Goal: Information Seeking & Learning: Find specific fact

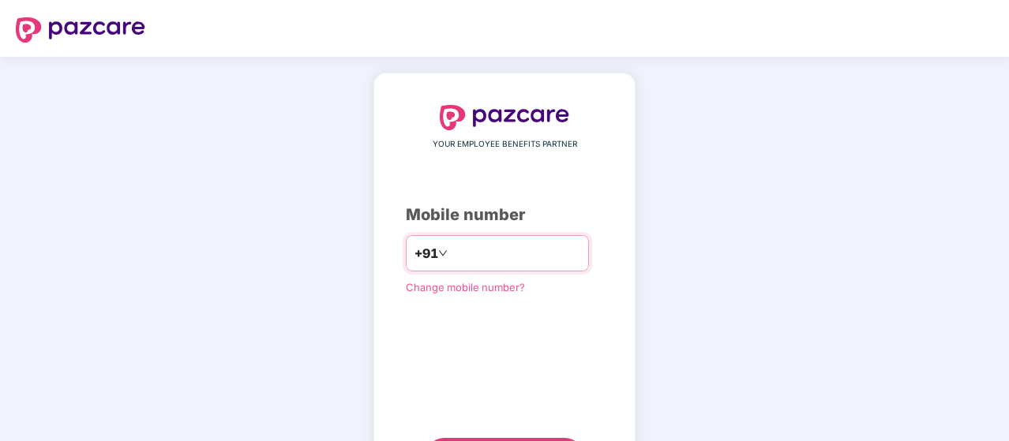
click at [476, 257] on input "number" at bounding box center [516, 253] width 130 height 25
type input "**********"
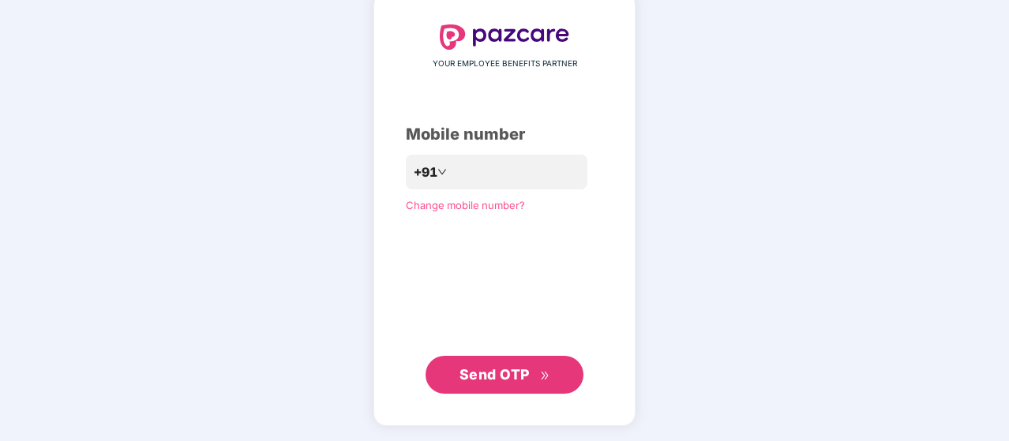
scroll to position [80, 0]
click at [504, 386] on button "Send OTP" at bounding box center [505, 376] width 158 height 38
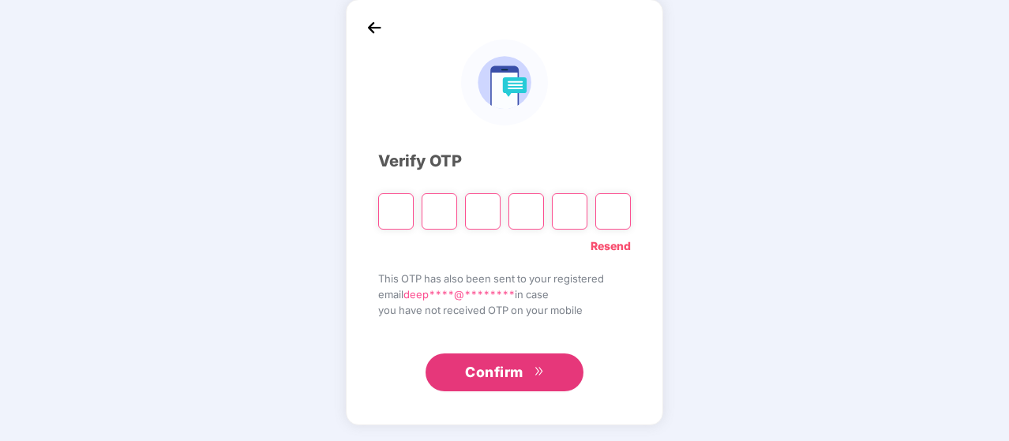
scroll to position [73, 0]
type input "*"
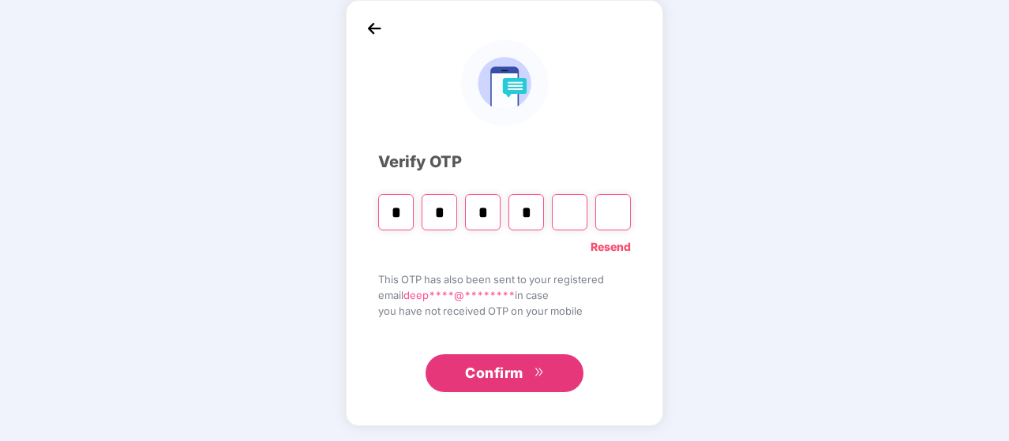
type input "*"
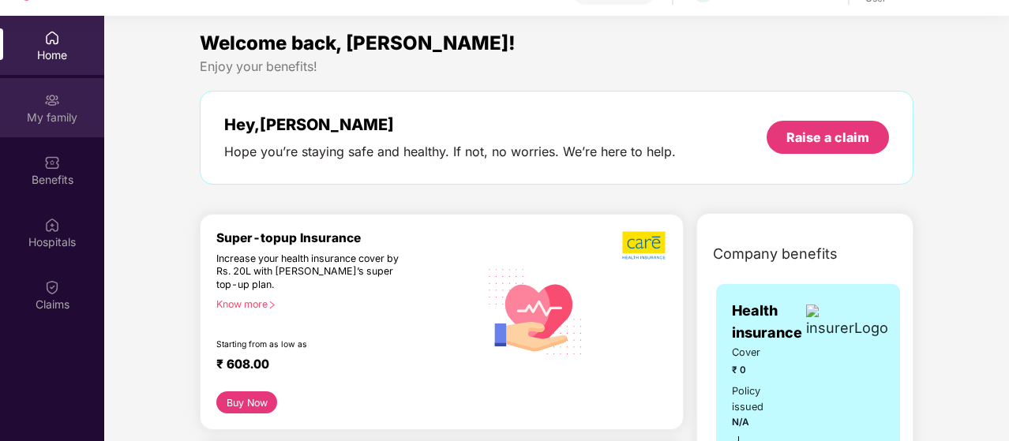
click at [53, 129] on div "My family" at bounding box center [52, 107] width 104 height 59
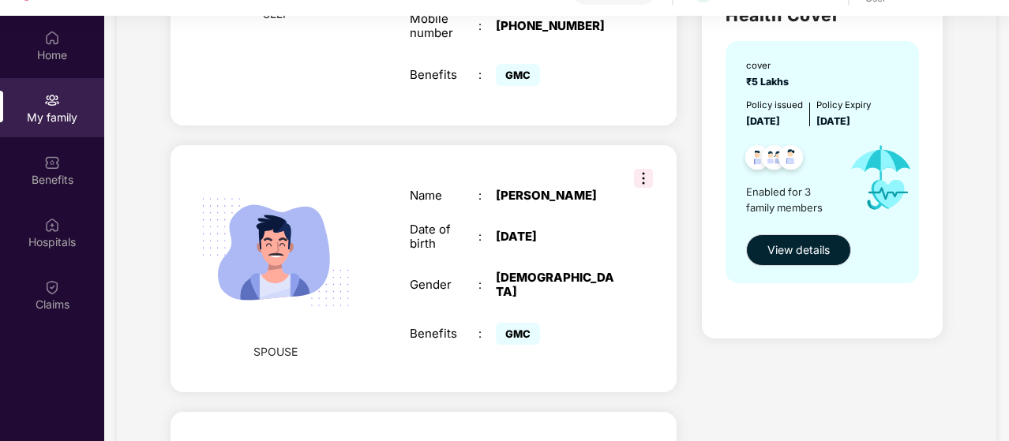
scroll to position [546, 0]
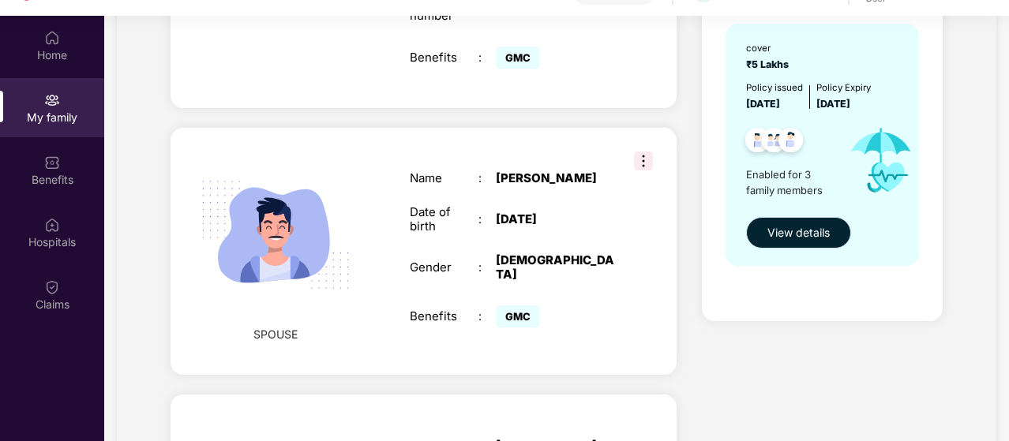
click at [808, 229] on span "View details" at bounding box center [799, 232] width 62 height 17
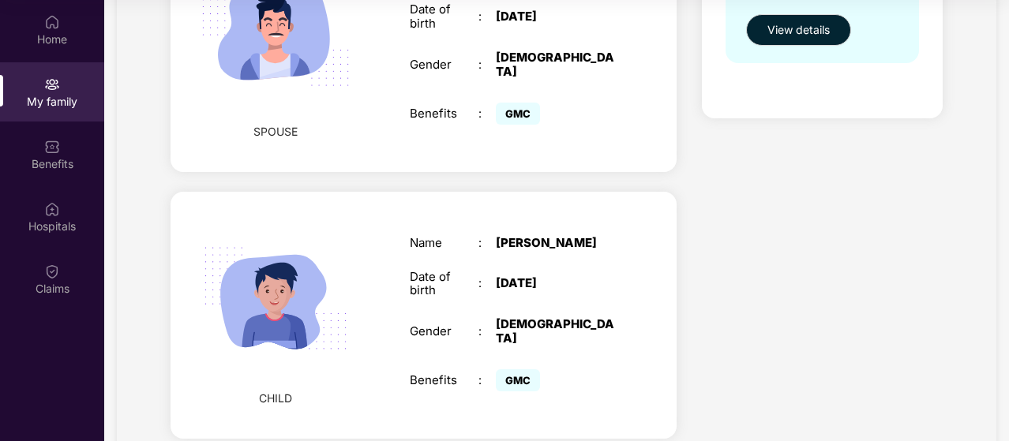
scroll to position [766, 0]
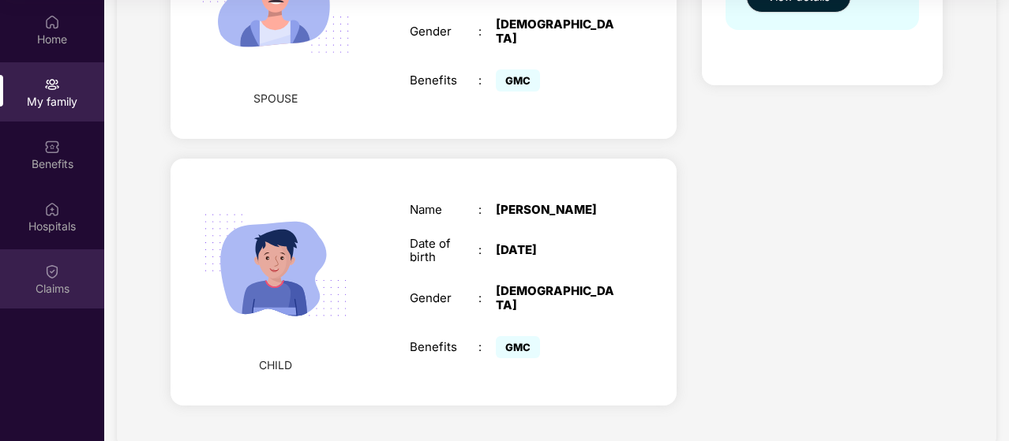
click at [76, 275] on div "Claims" at bounding box center [52, 279] width 104 height 59
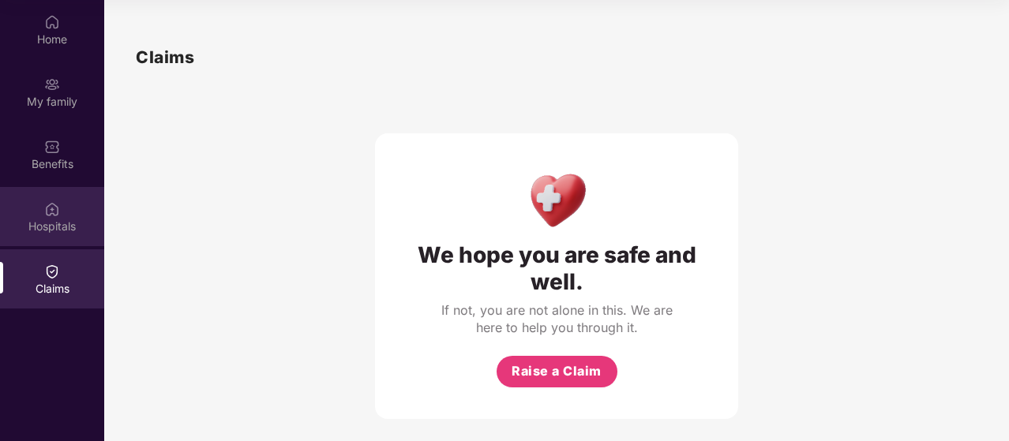
click at [58, 214] on img at bounding box center [52, 209] width 16 height 16
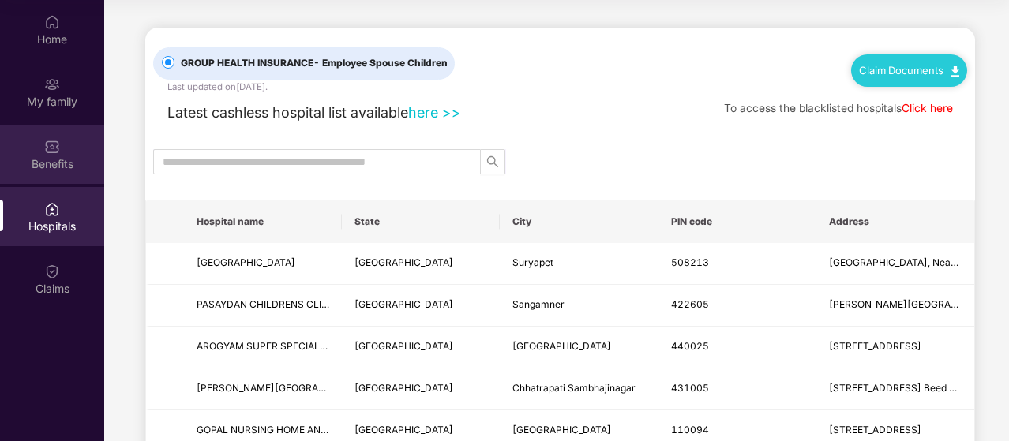
click at [51, 162] on div "Benefits" at bounding box center [52, 164] width 104 height 16
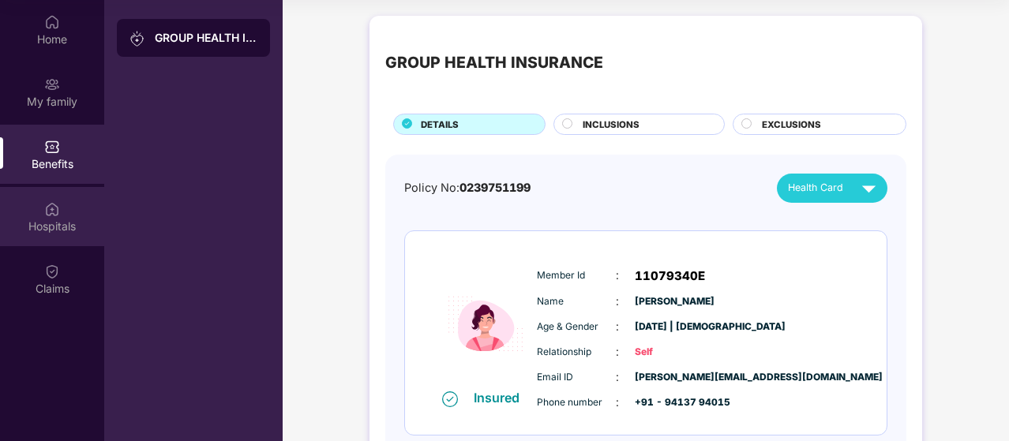
click at [74, 214] on div "Hospitals" at bounding box center [52, 216] width 104 height 59
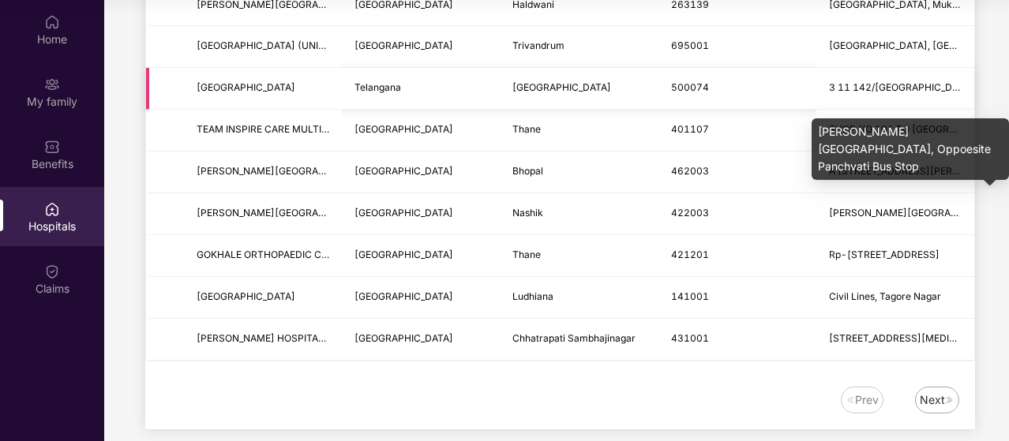
scroll to position [1977, 0]
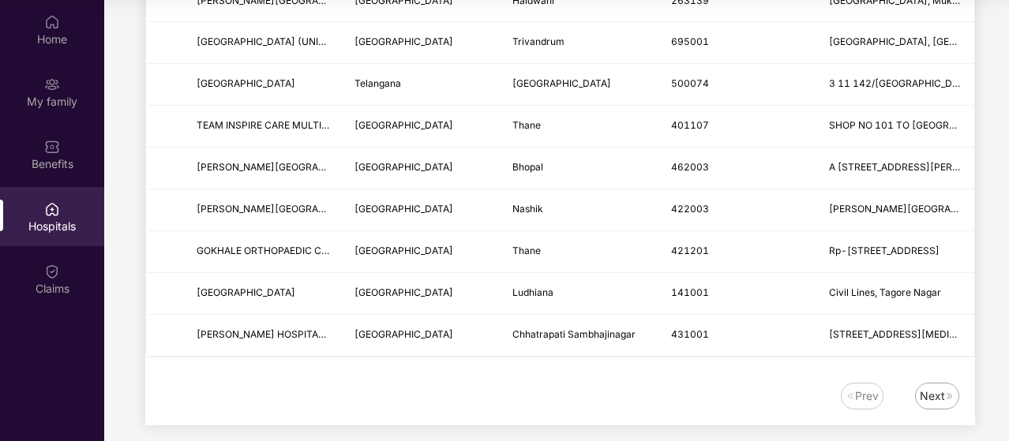
click at [937, 388] on div "Next" at bounding box center [932, 396] width 25 height 17
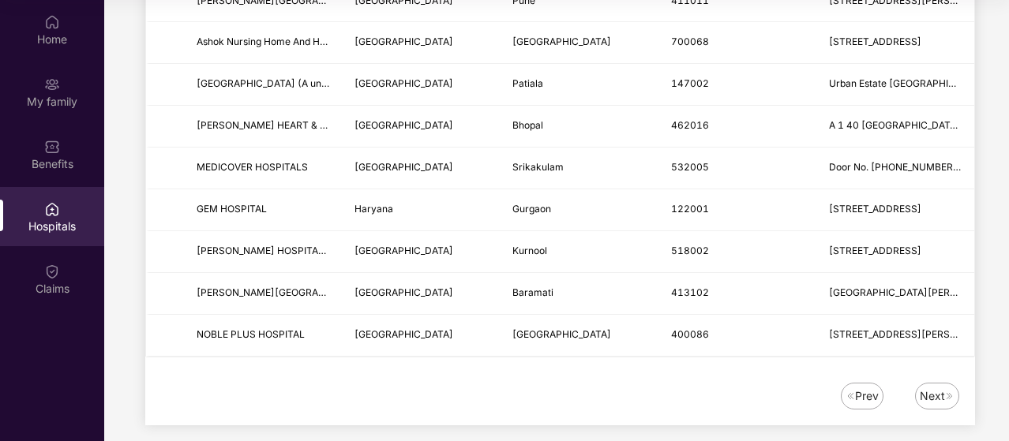
click at [927, 388] on div "Next" at bounding box center [932, 396] width 25 height 17
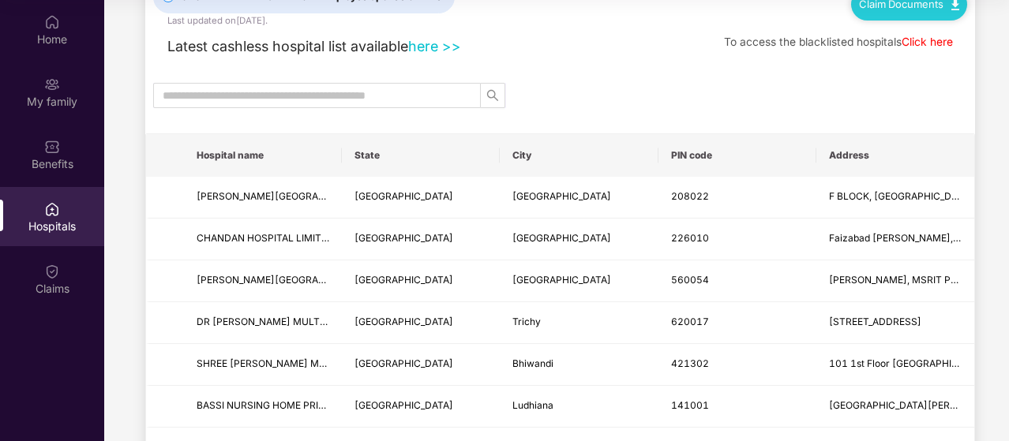
scroll to position [0, 0]
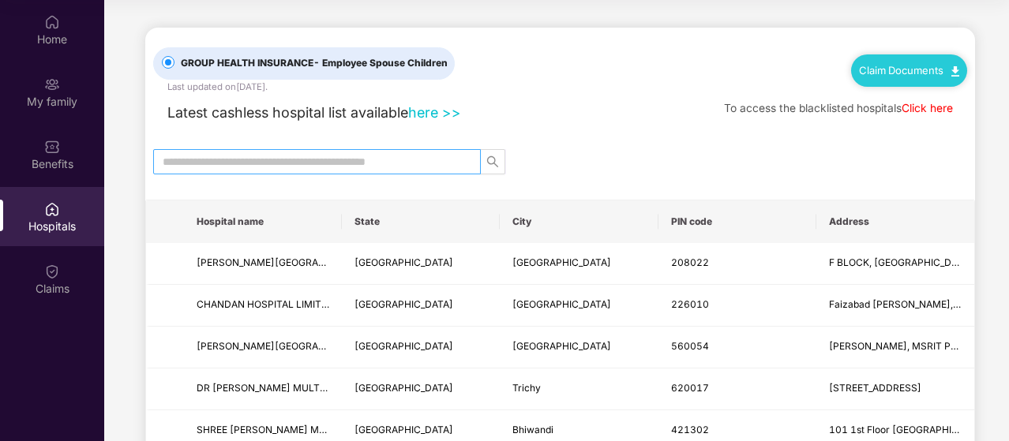
click at [302, 163] on input "text" at bounding box center [311, 161] width 296 height 17
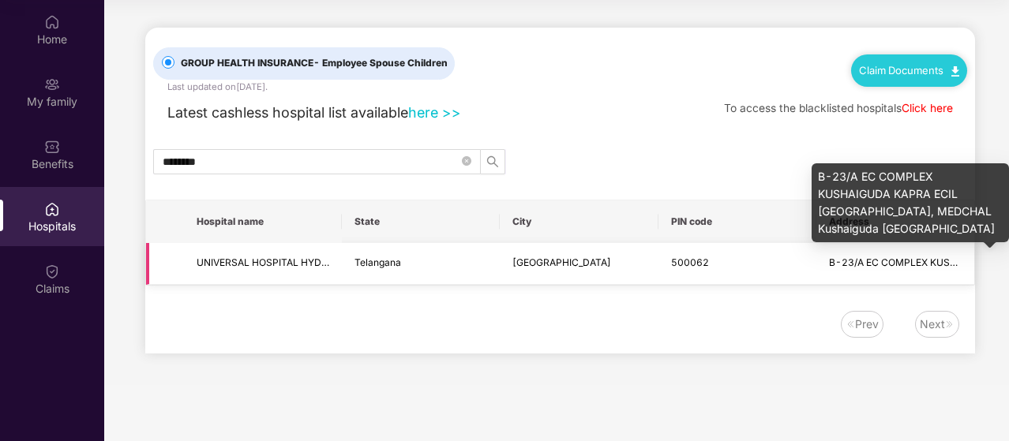
click at [863, 268] on span "B-23/A EC COMPLEX KUSHAIGUDA KAPRA ECIL [GEOGRAPHIC_DATA], MEDCHAL Kushaiguda […" at bounding box center [895, 263] width 133 height 15
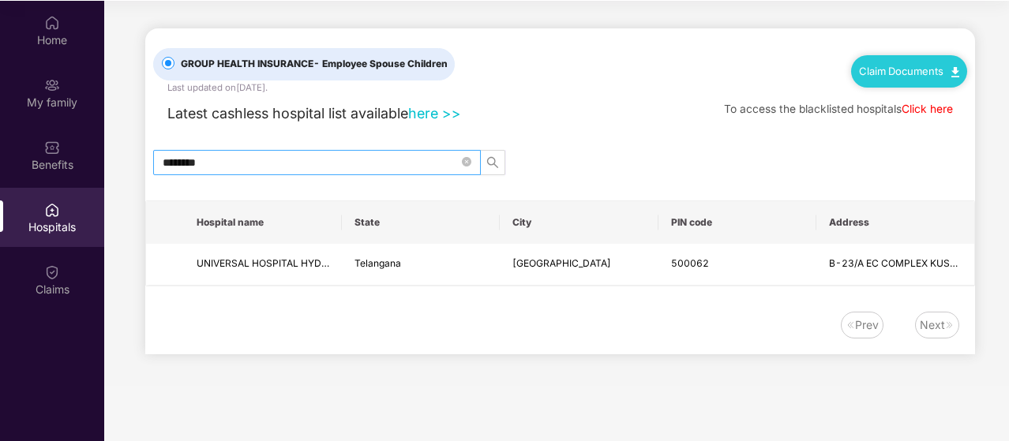
click at [255, 159] on input "********" at bounding box center [311, 162] width 296 height 17
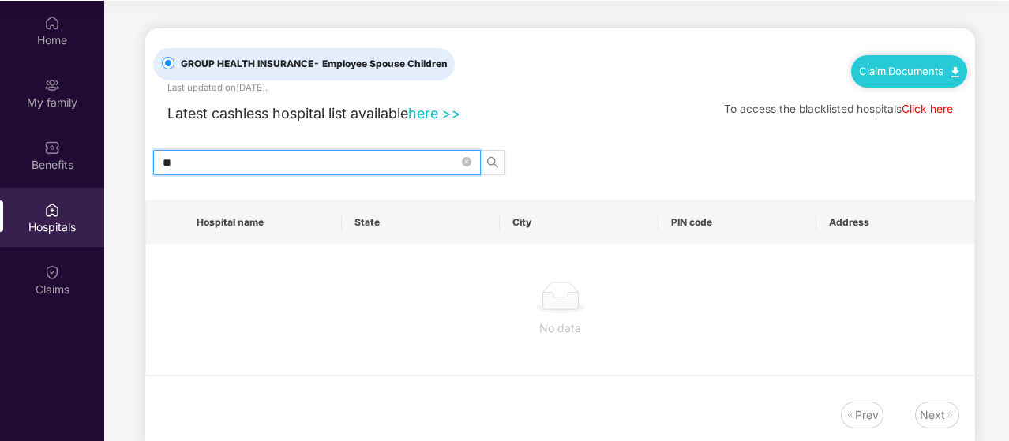
type input "*"
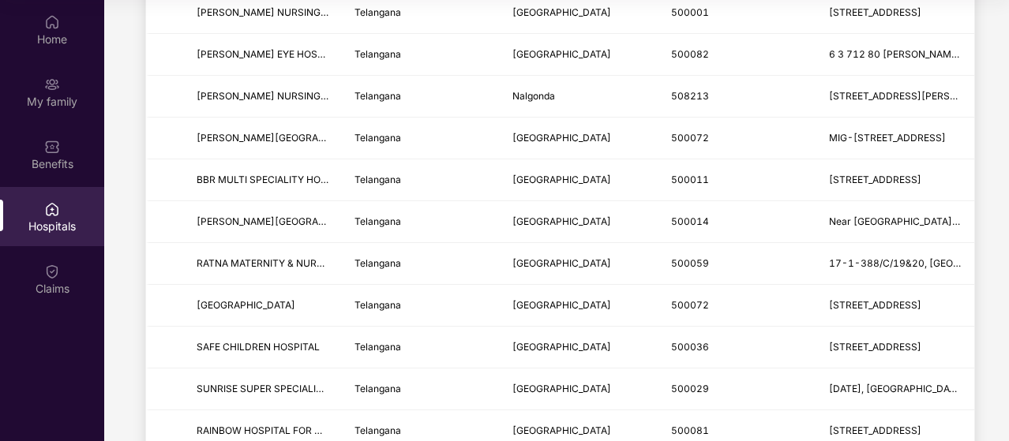
scroll to position [1503, 0]
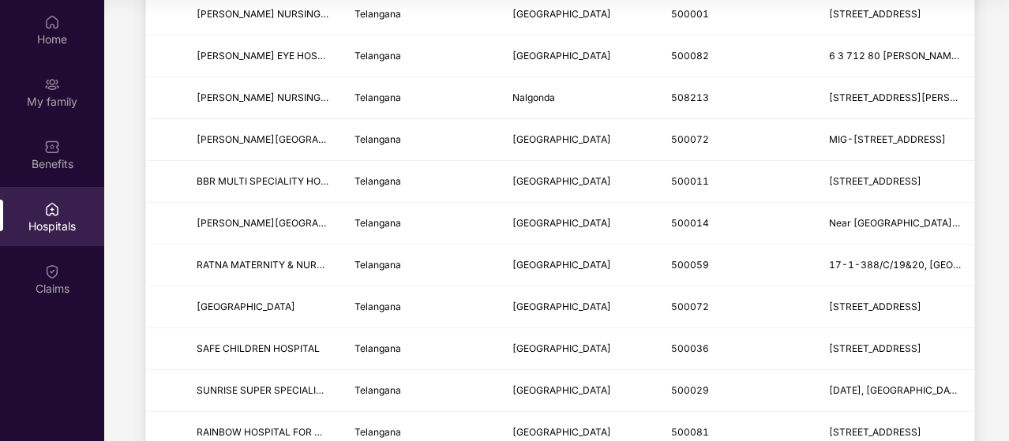
type input "*****"
